Goal: Transaction & Acquisition: Obtain resource

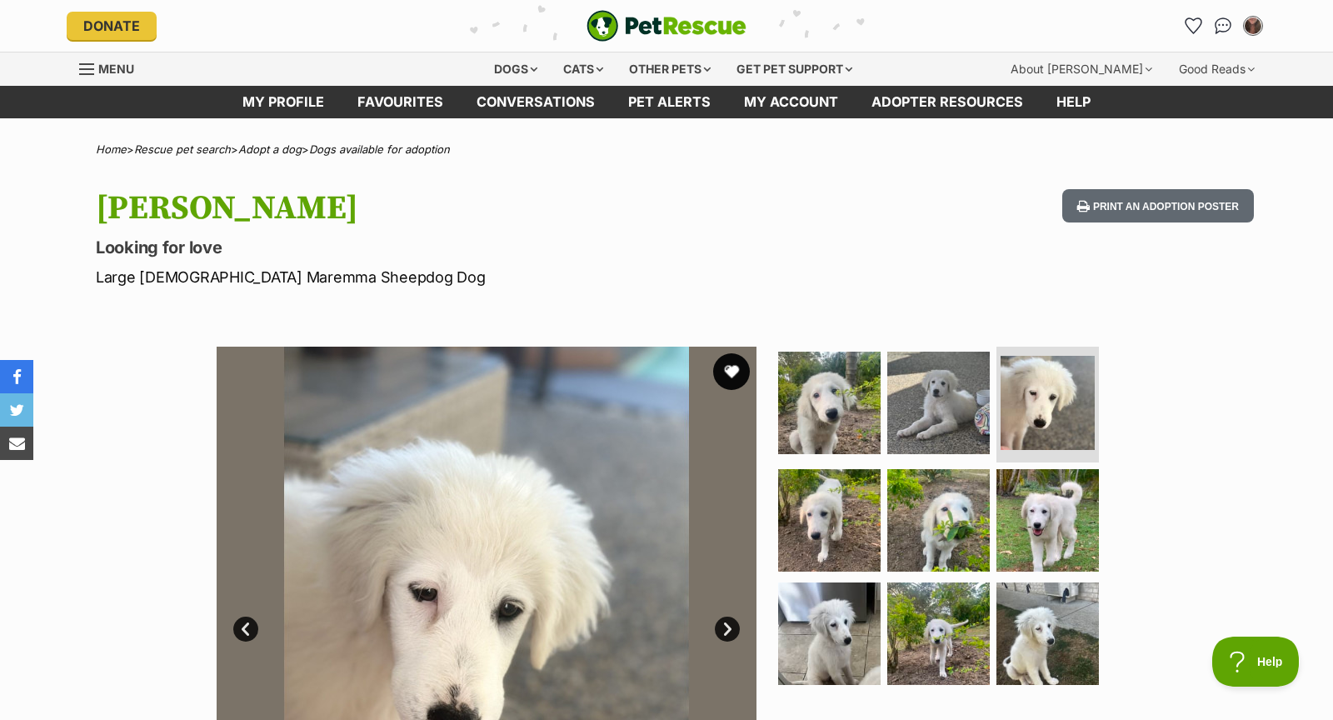
click at [732, 364] on button "favourite" at bounding box center [731, 371] width 37 height 37
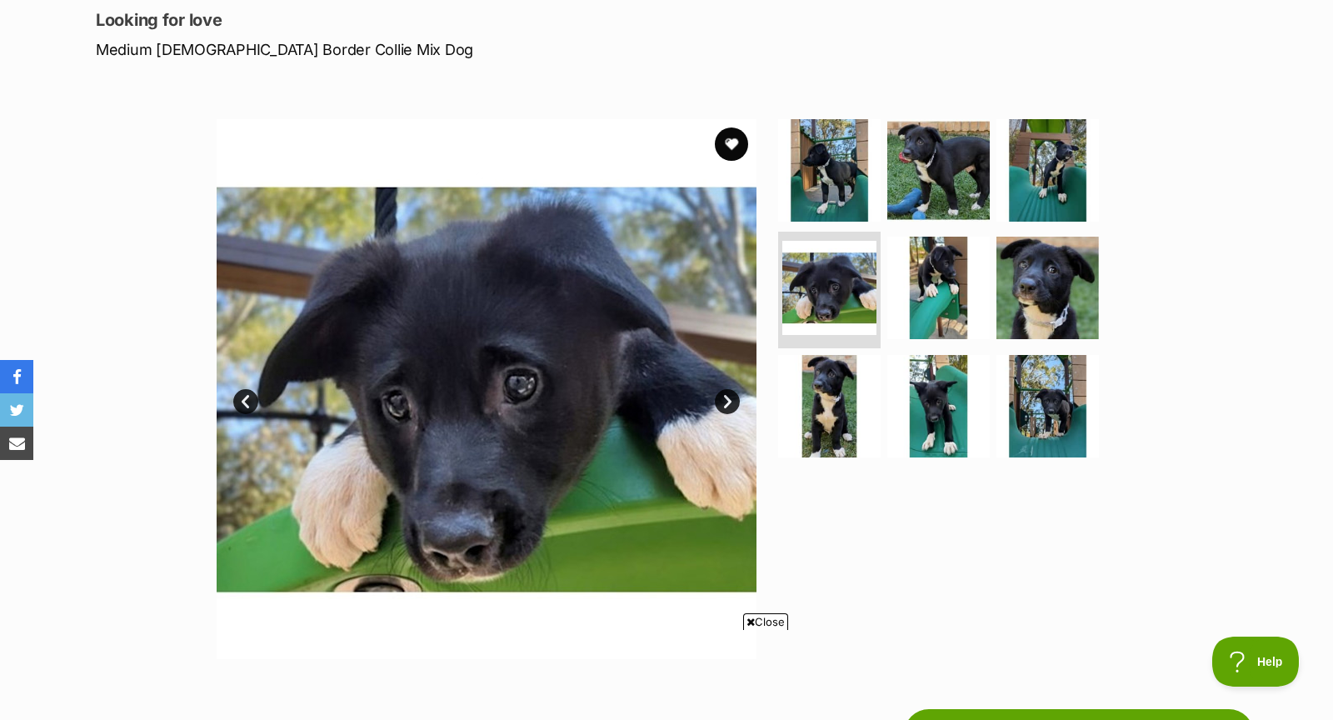
scroll to position [134, 0]
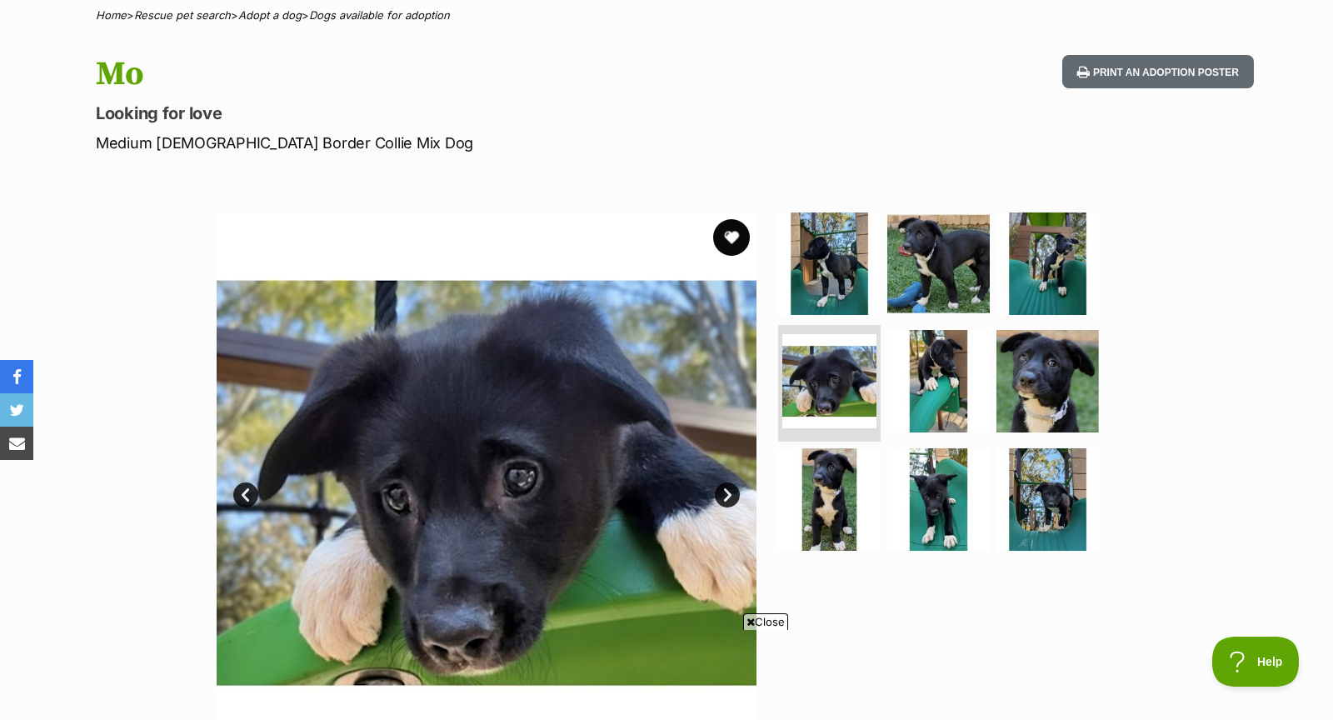
click at [731, 242] on button "favourite" at bounding box center [731, 237] width 37 height 37
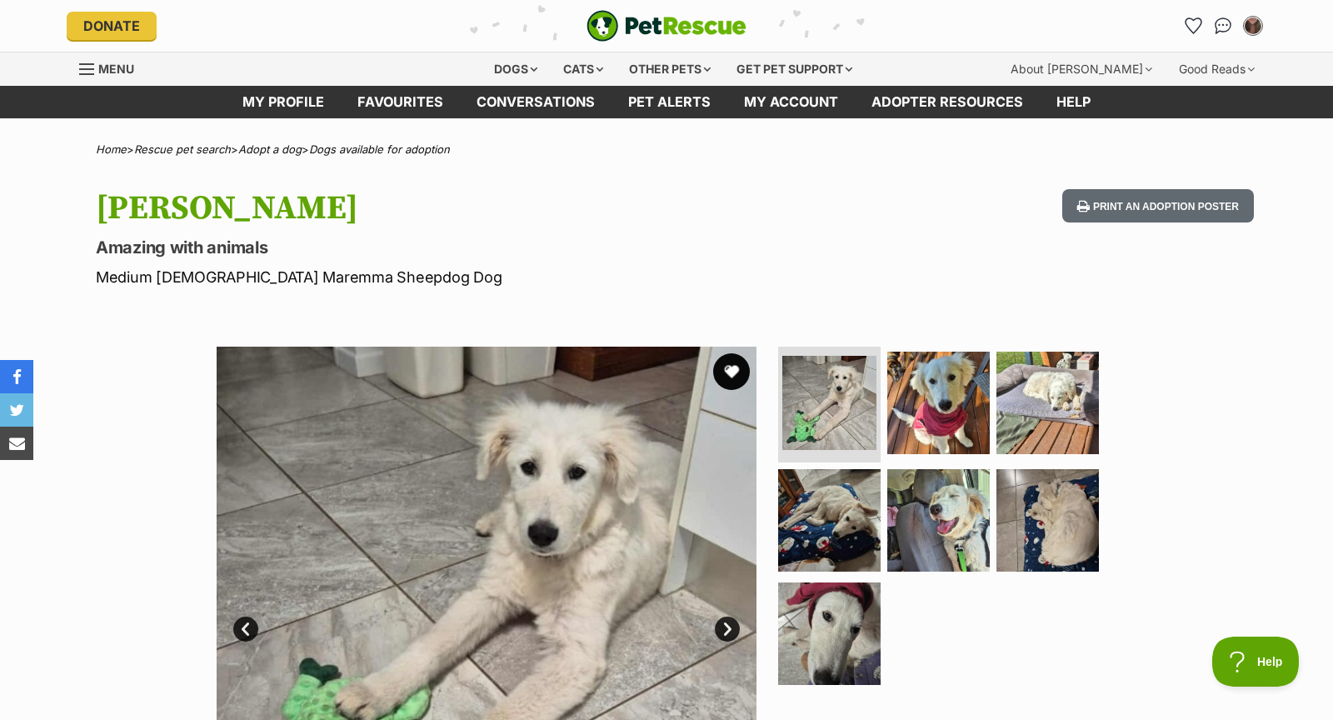
click at [730, 381] on button "favourite" at bounding box center [731, 371] width 37 height 37
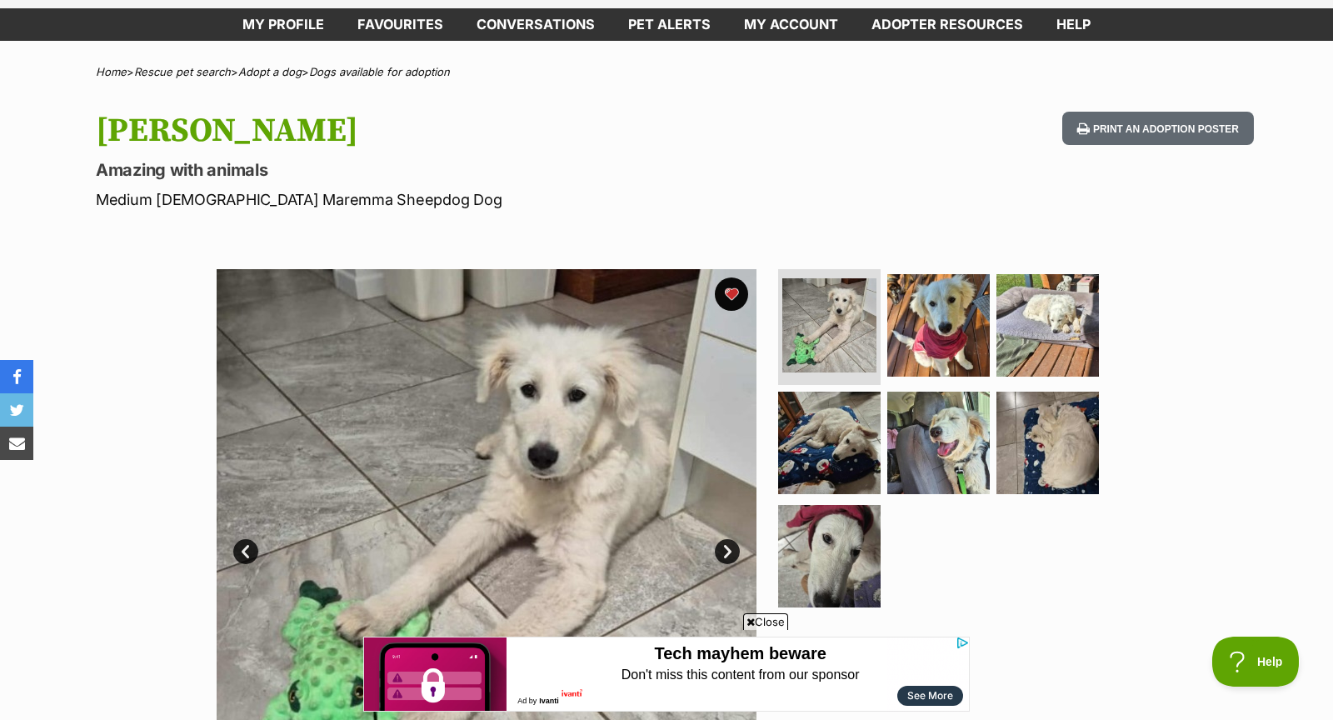
scroll to position [82, 0]
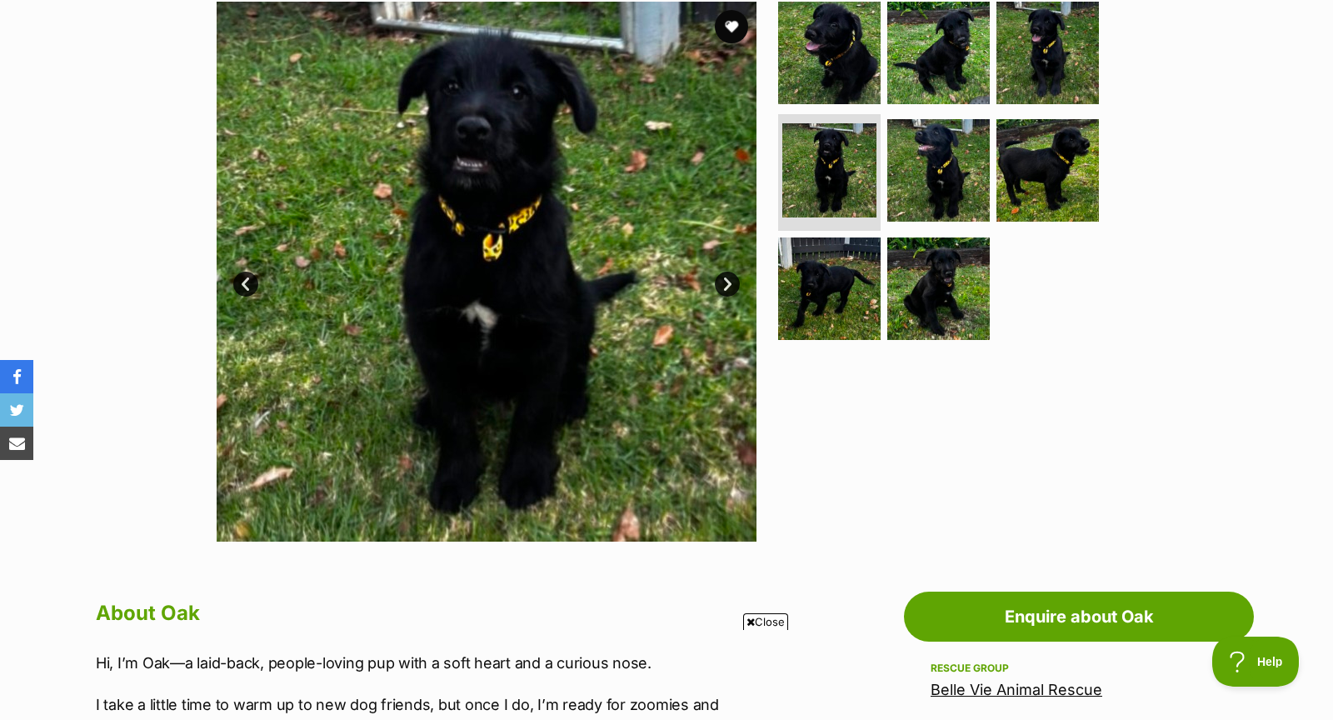
scroll to position [368, 0]
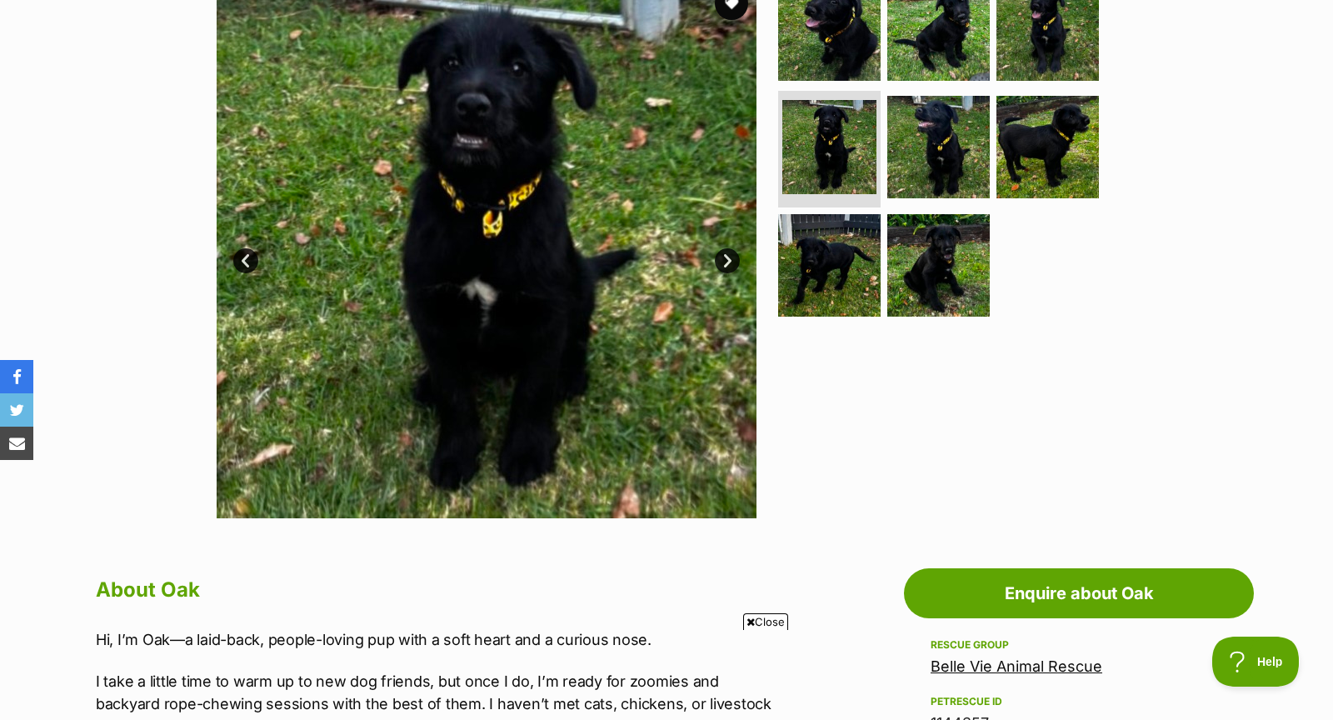
click at [727, 260] on link "Next" at bounding box center [727, 260] width 25 height 25
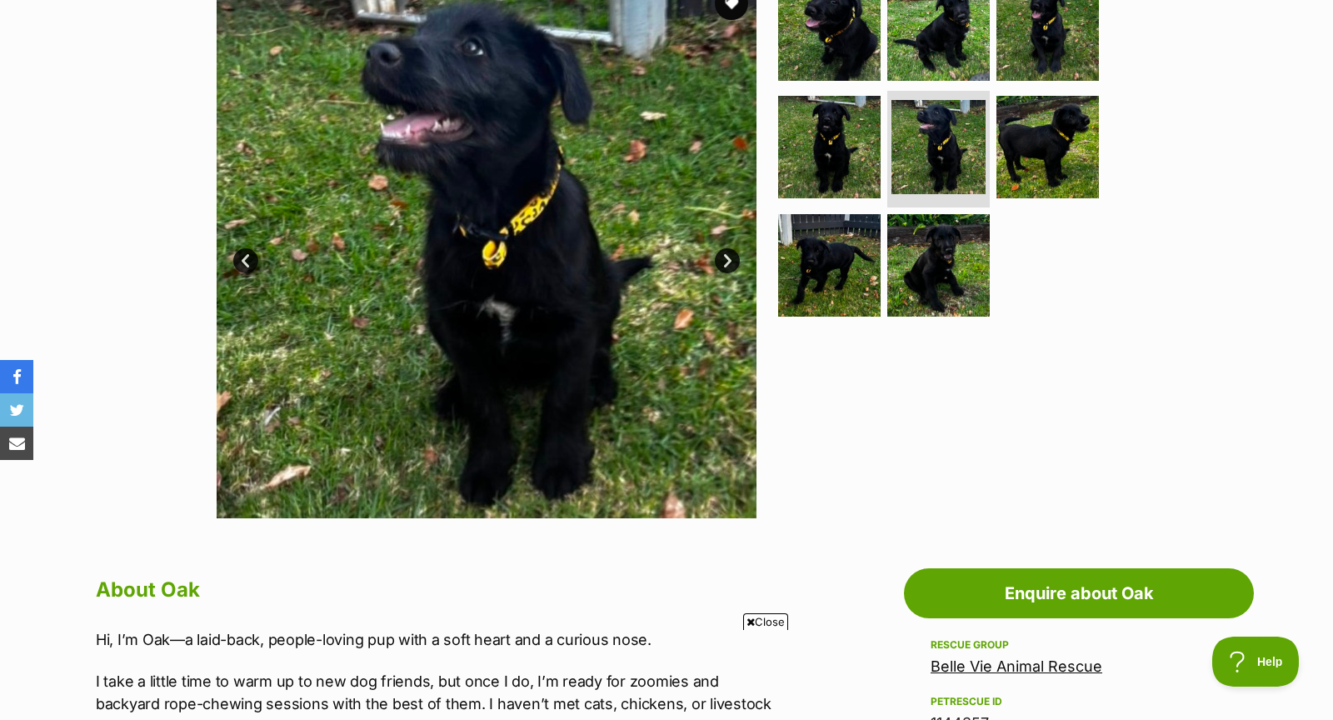
click at [727, 260] on link "Next" at bounding box center [727, 260] width 25 height 25
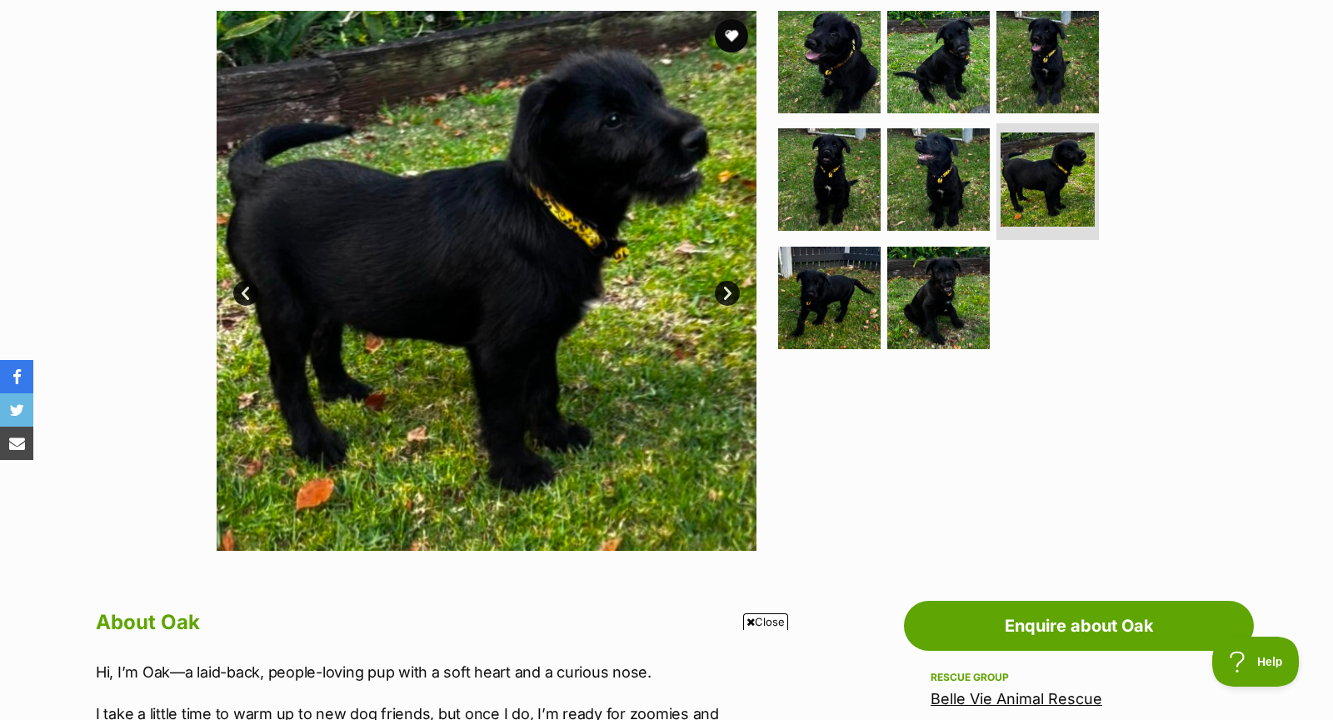
scroll to position [338, 0]
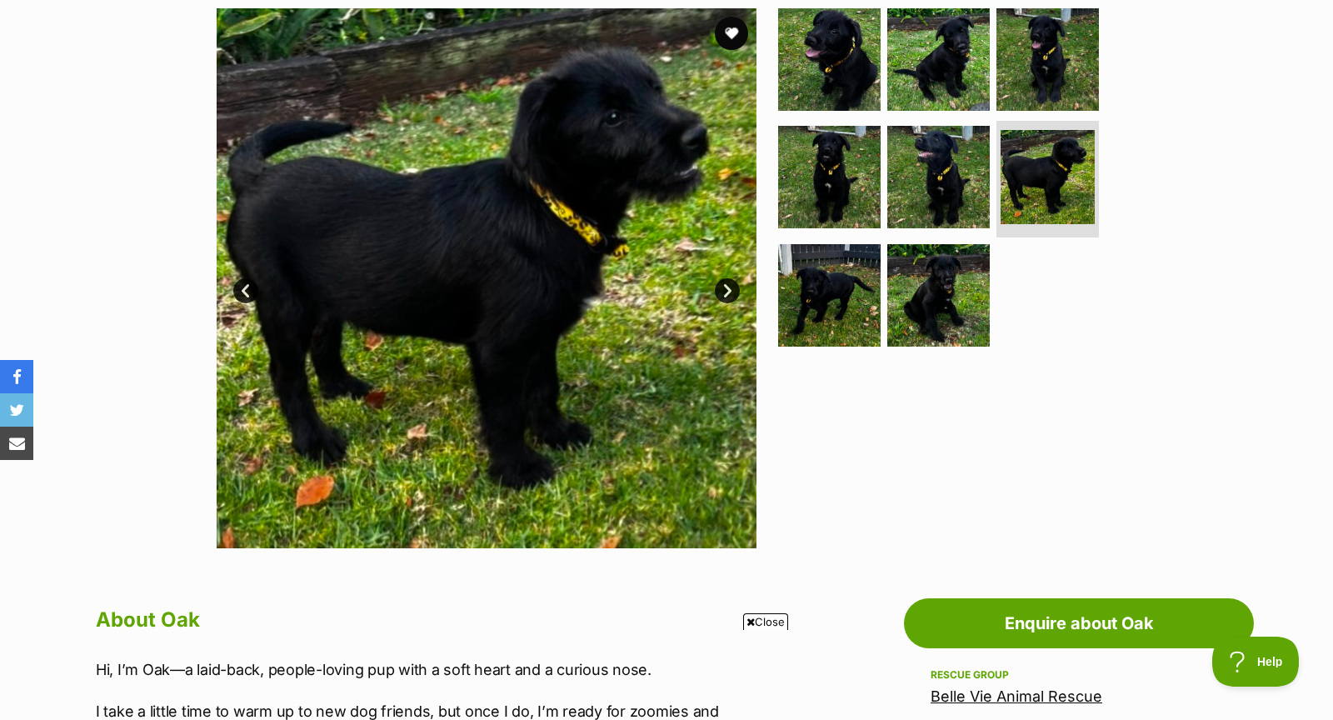
click at [729, 280] on link "Next" at bounding box center [727, 290] width 25 height 25
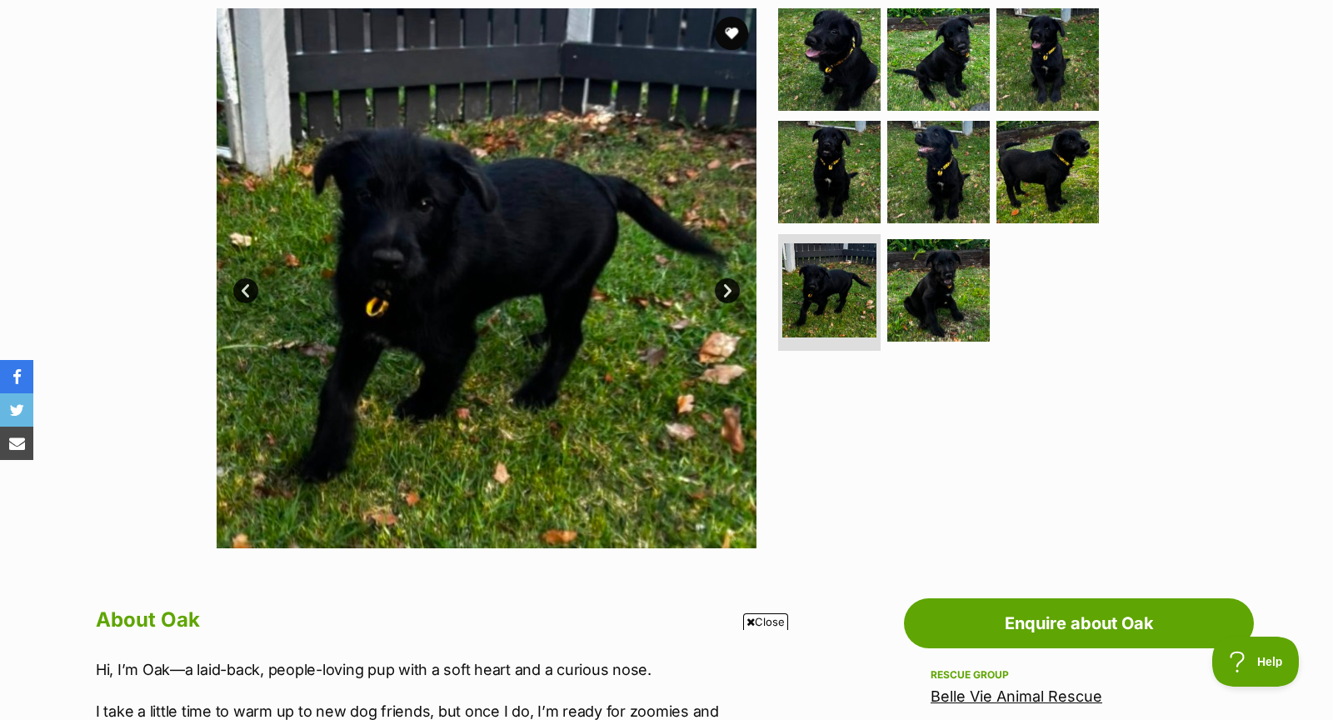
click at [729, 280] on link "Next" at bounding box center [727, 290] width 25 height 25
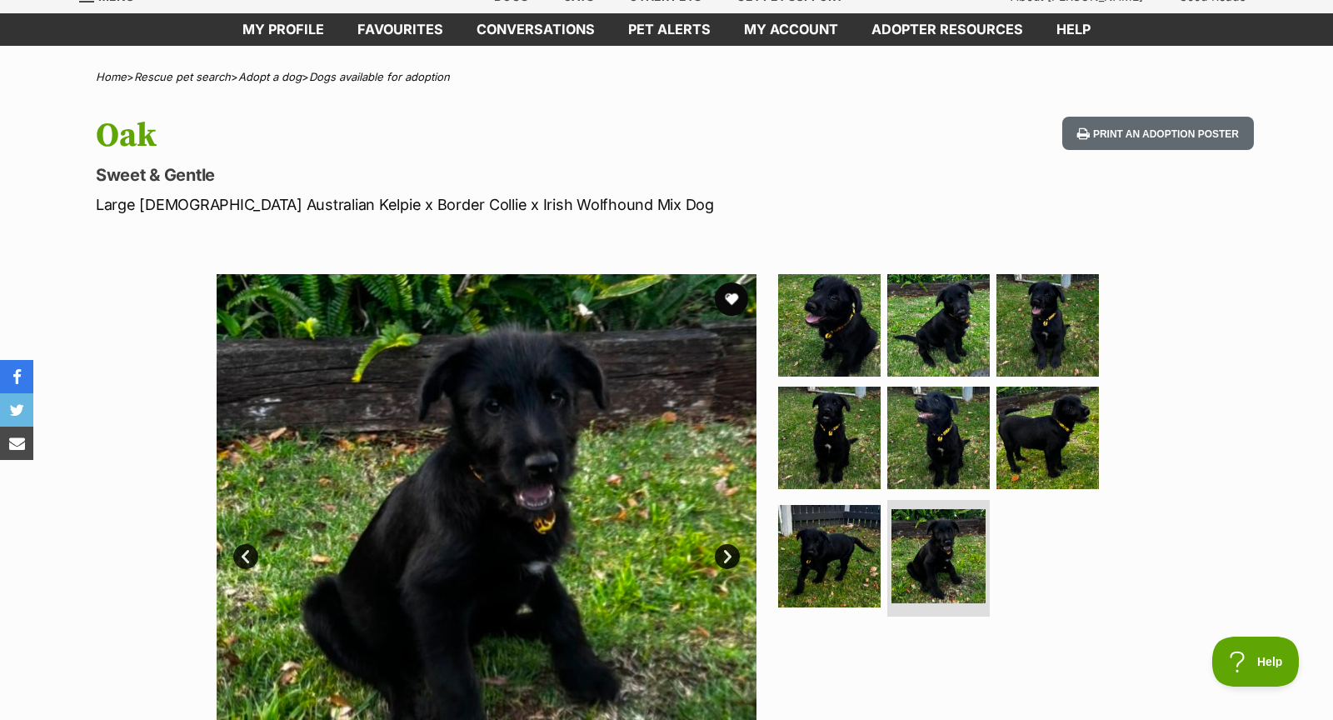
scroll to position [0, 0]
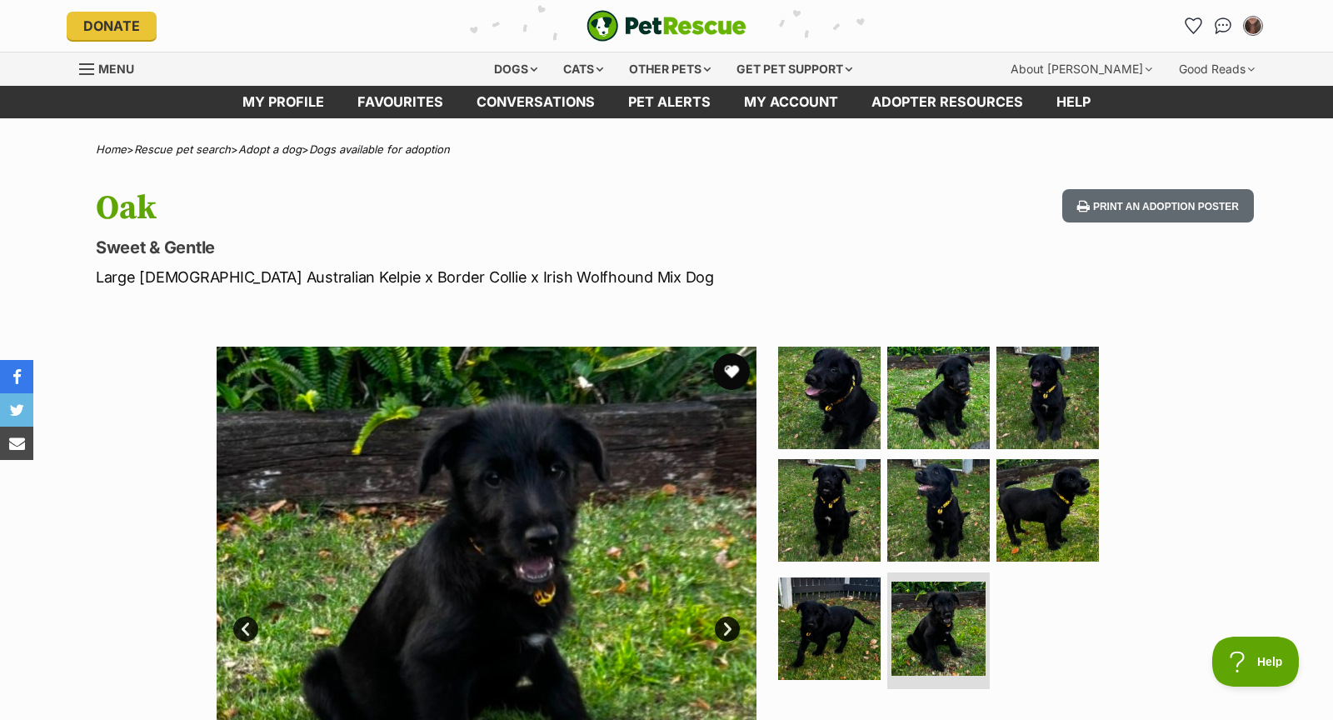
click at [725, 364] on button "favourite" at bounding box center [731, 371] width 37 height 37
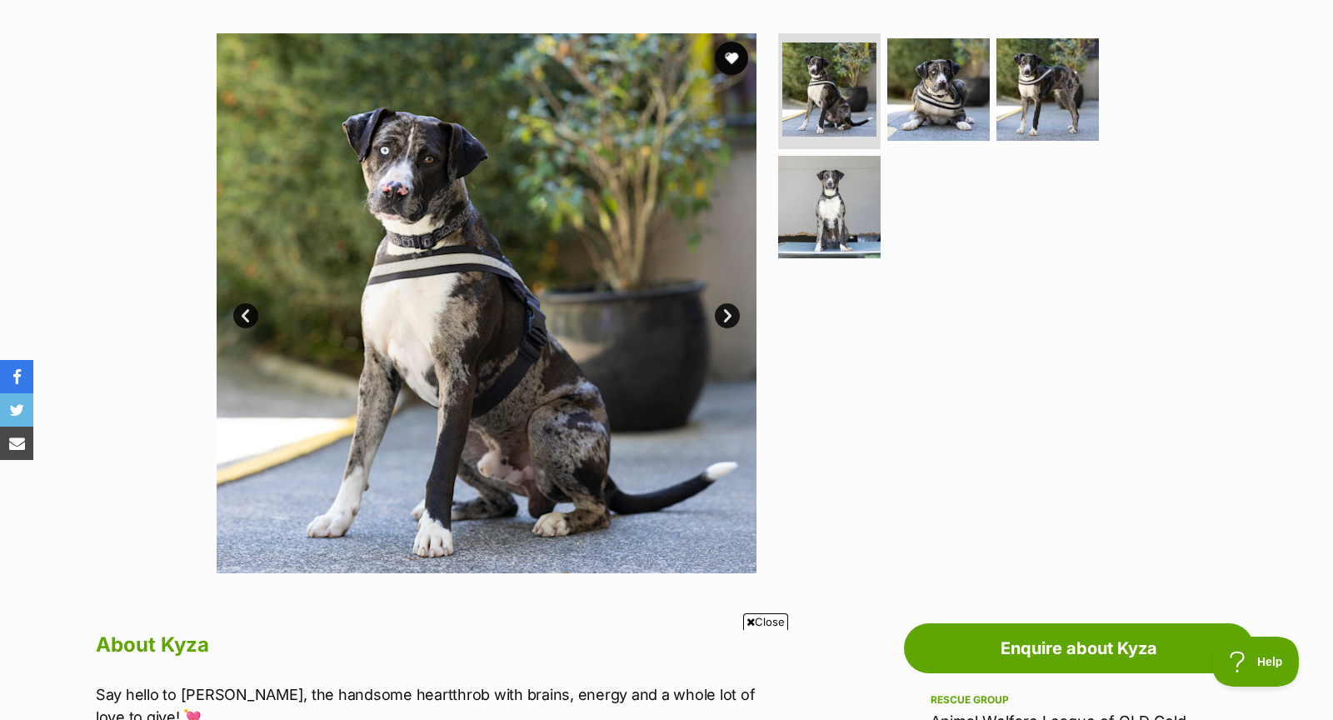
scroll to position [312, 0]
click at [724, 316] on link "Next" at bounding box center [727, 316] width 25 height 25
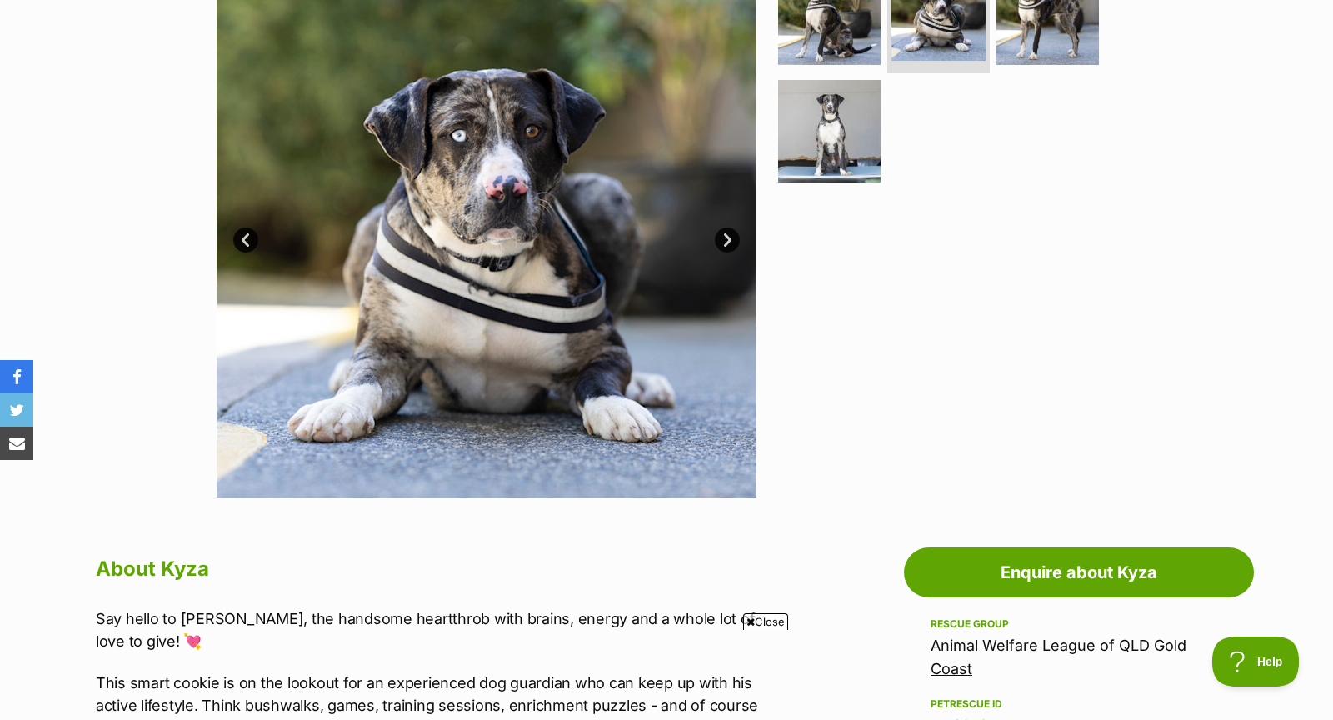
scroll to position [0, 0]
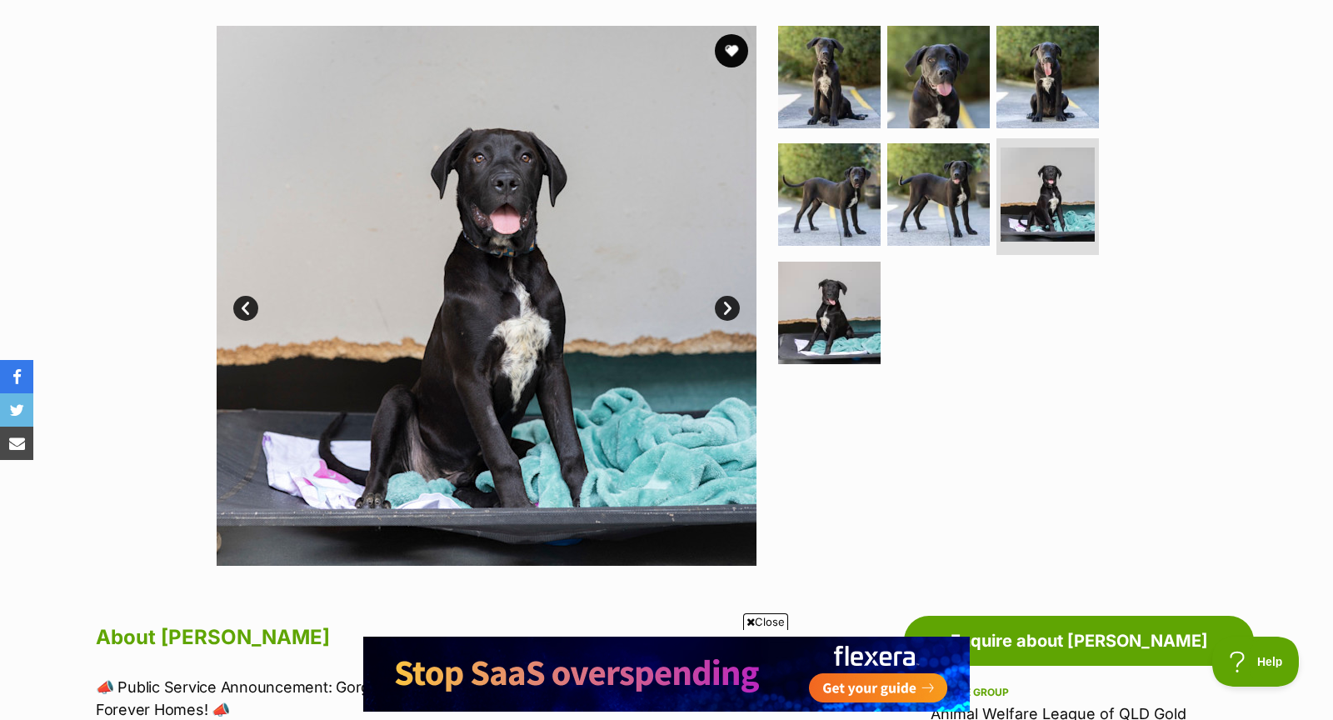
click at [728, 306] on link "Next" at bounding box center [727, 308] width 25 height 25
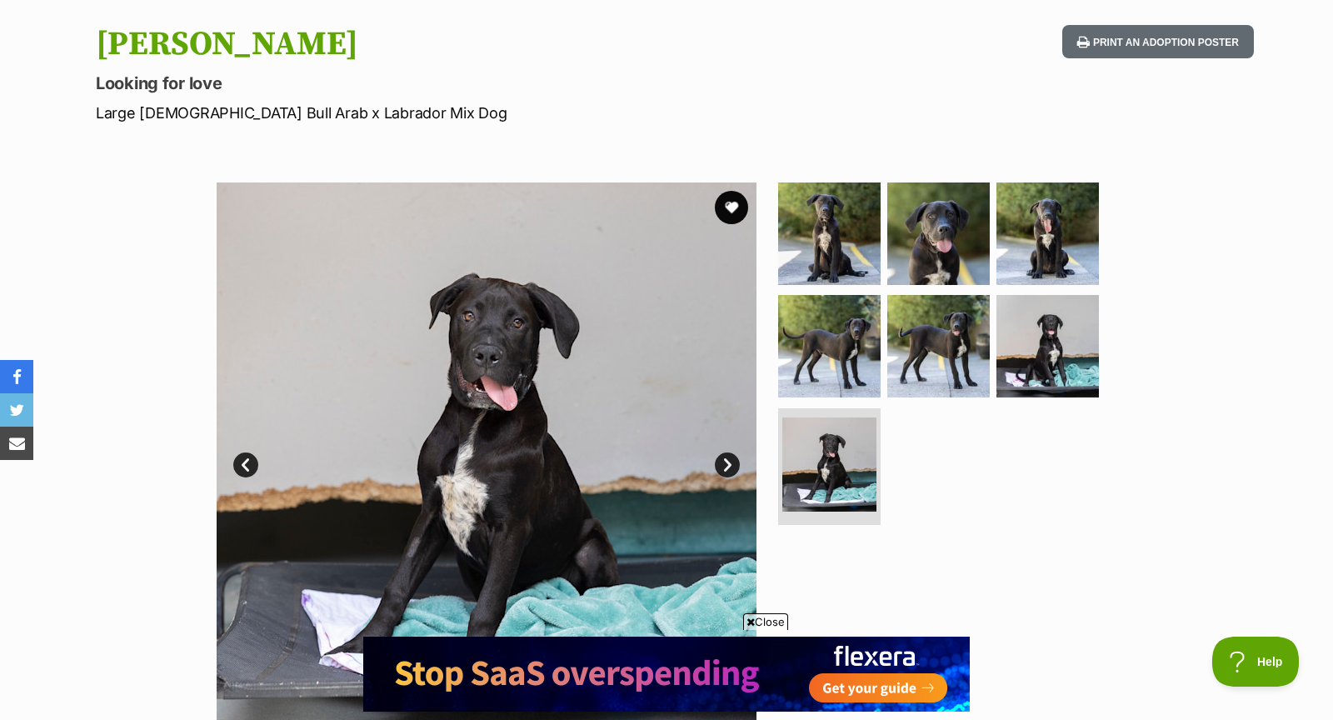
scroll to position [167, 0]
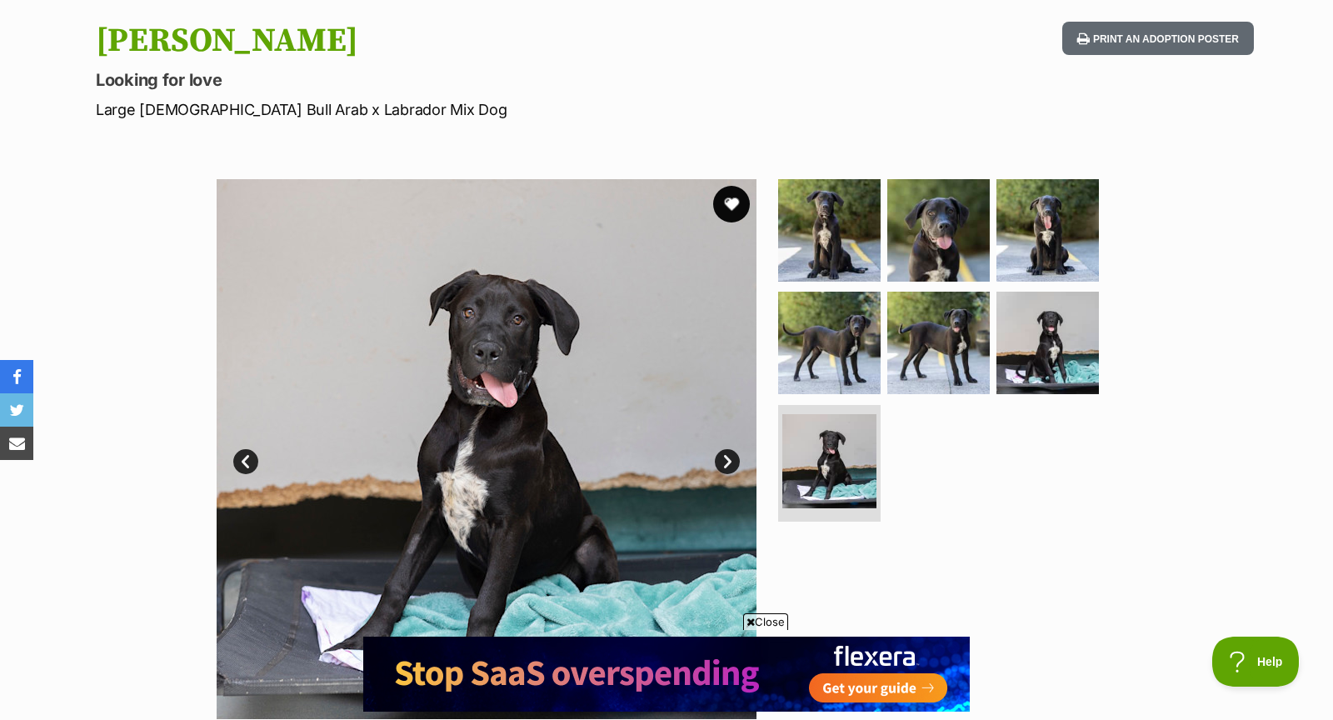
click at [741, 202] on button "favourite" at bounding box center [731, 204] width 37 height 37
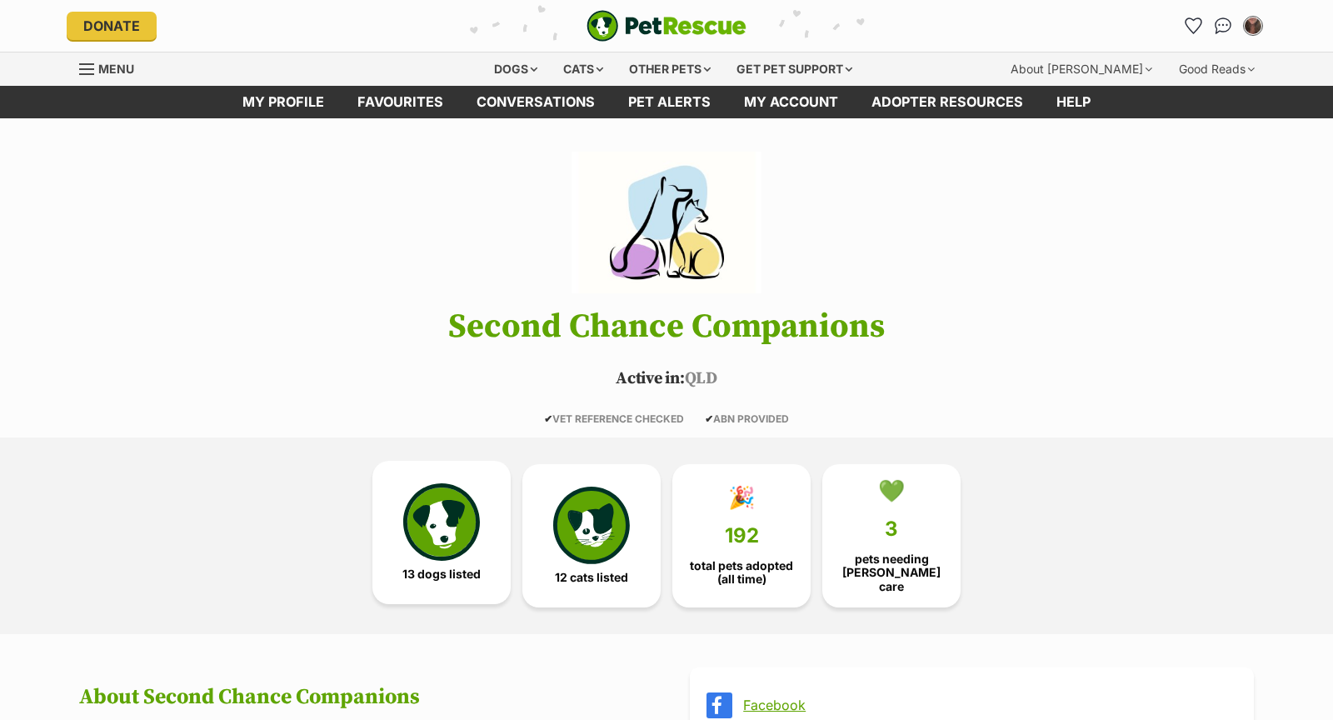
click at [445, 521] on img at bounding box center [441, 521] width 77 height 77
